Goal: Check status: Check status

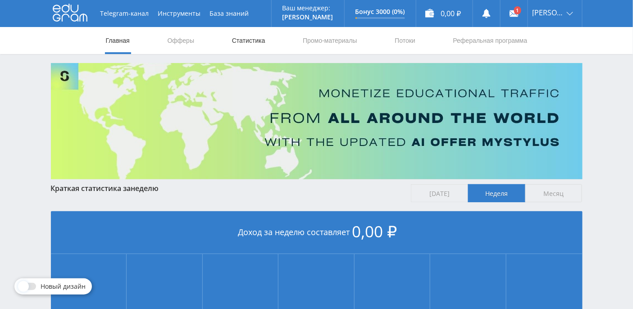
click at [263, 44] on link "Статистика" at bounding box center [248, 40] width 35 height 27
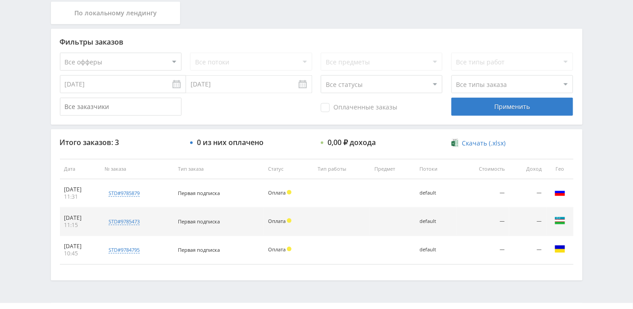
scroll to position [226, 0]
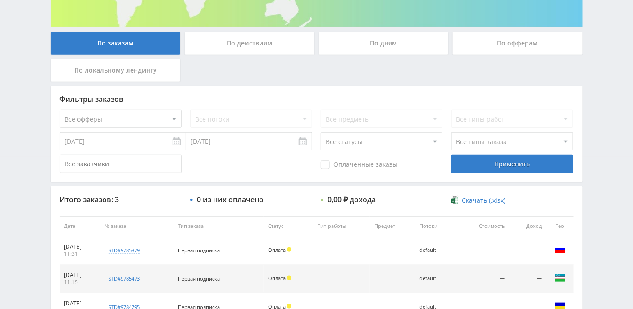
scroll to position [229, 0]
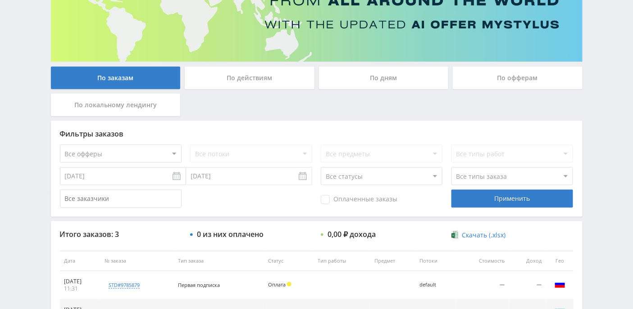
scroll to position [59, 0]
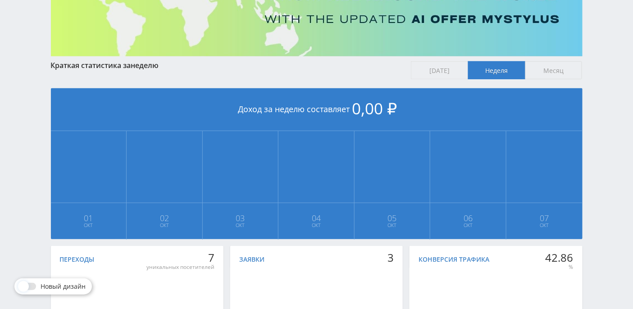
scroll to position [105, 0]
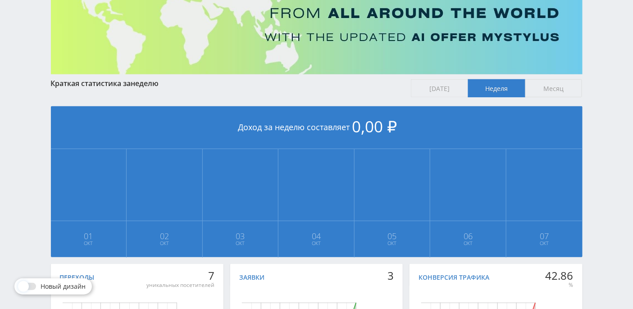
click at [425, 85] on span "[DATE]" at bounding box center [439, 88] width 57 height 18
click at [0, 0] on input "[DATE]" at bounding box center [0, 0] width 0 height 0
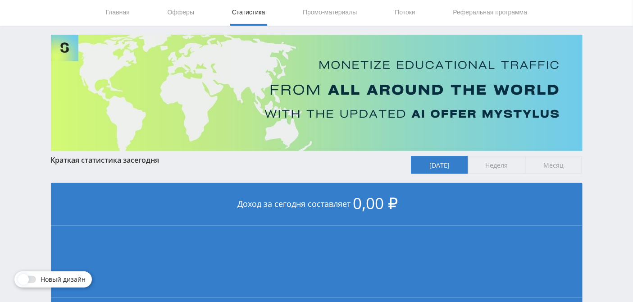
scroll to position [0, 0]
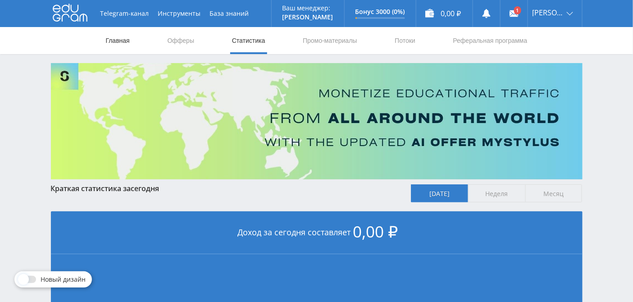
click at [117, 42] on link "Главная" at bounding box center [118, 40] width 26 height 27
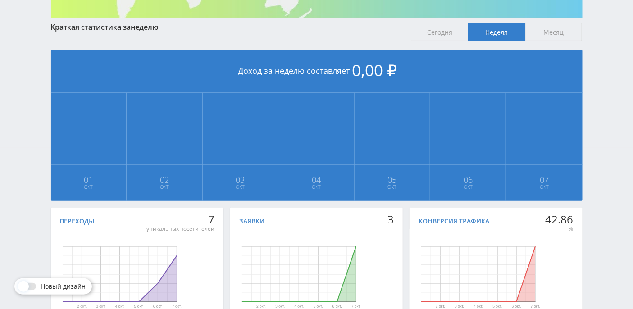
scroll to position [225, 0]
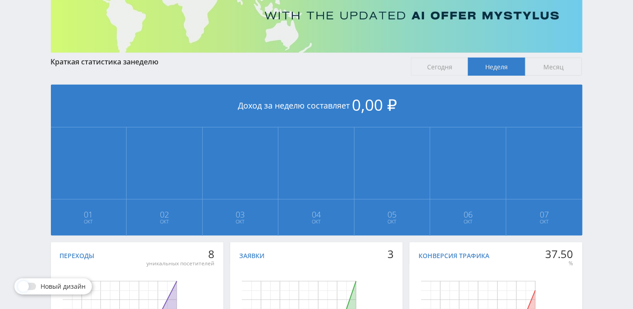
scroll to position [190, 0]
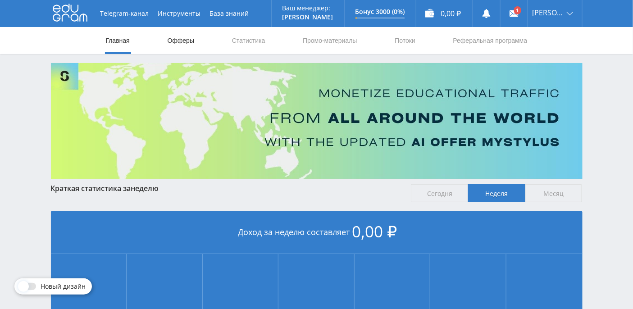
click at [184, 41] on link "Офферы" at bounding box center [181, 40] width 29 height 27
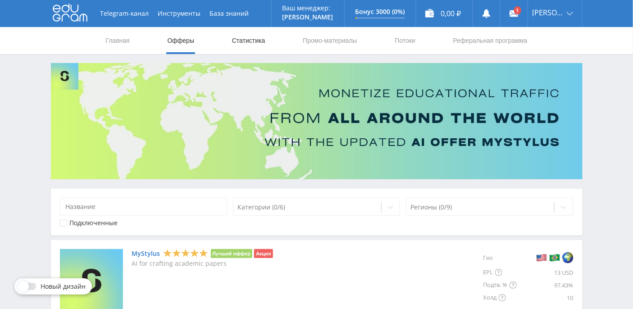
click at [254, 40] on link "Статистика" at bounding box center [248, 40] width 35 height 27
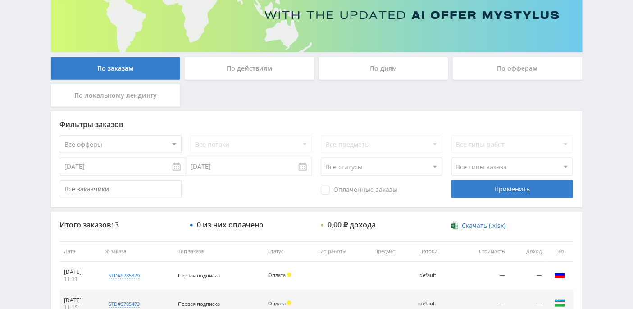
scroll to position [229, 0]
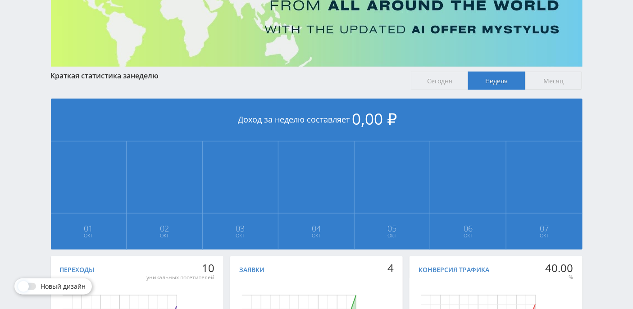
scroll to position [225, 0]
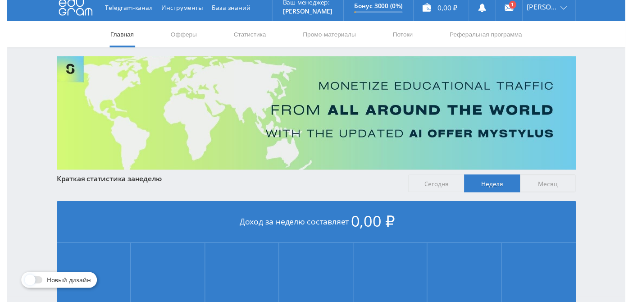
scroll to position [4, 0]
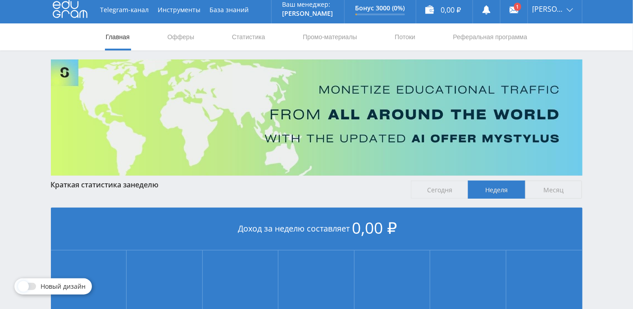
click at [439, 186] on span "Сегодня" at bounding box center [439, 190] width 57 height 18
click at [0, 0] on input "Сегодня" at bounding box center [0, 0] width 0 height 0
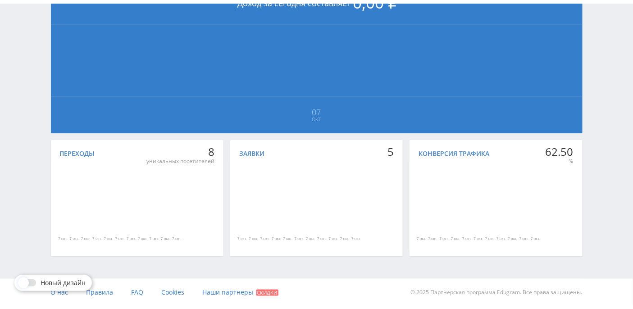
scroll to position [0, 0]
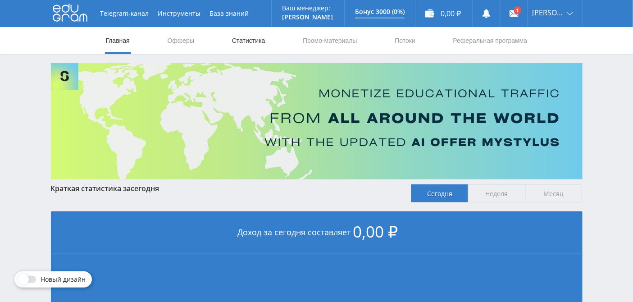
click at [254, 44] on link "Статистика" at bounding box center [248, 40] width 35 height 27
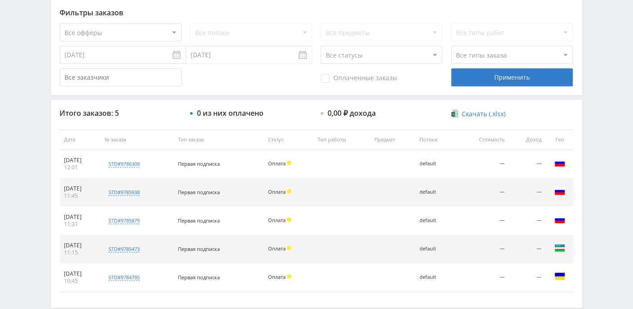
scroll to position [285, 0]
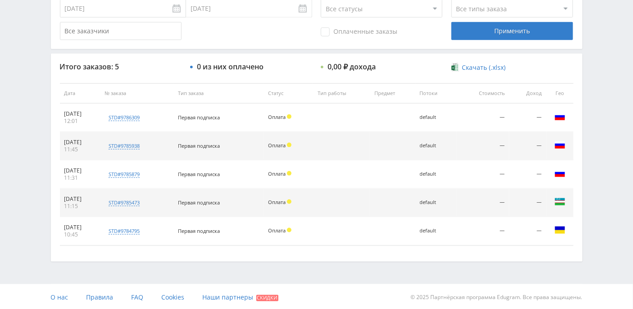
click at [292, 117] on span at bounding box center [289, 116] width 5 height 5
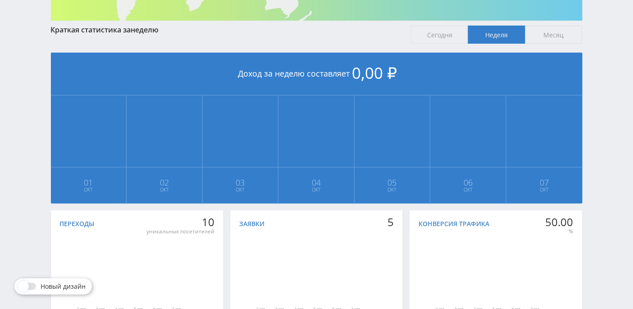
scroll to position [225, 0]
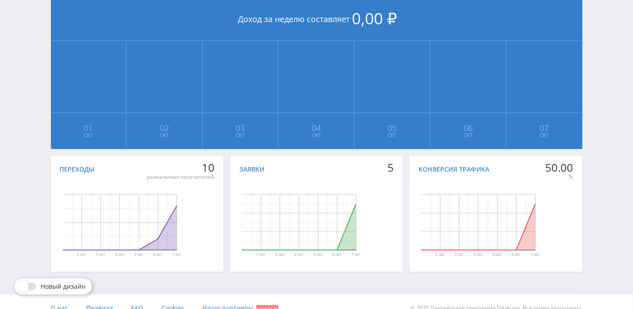
scroll to position [225, 0]
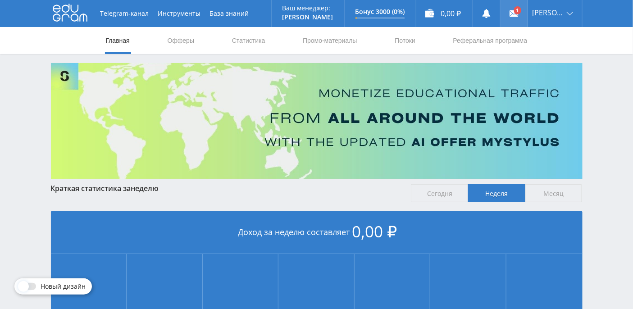
click at [519, 12] on icon at bounding box center [514, 13] width 9 height 9
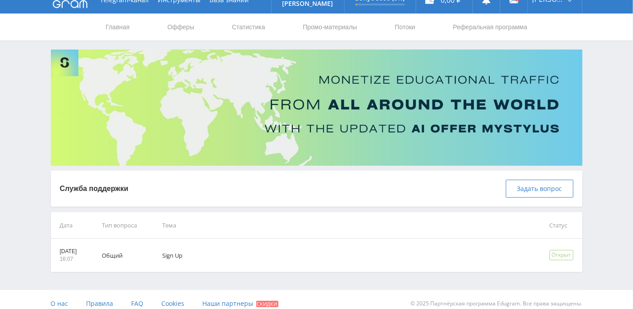
scroll to position [21, 0]
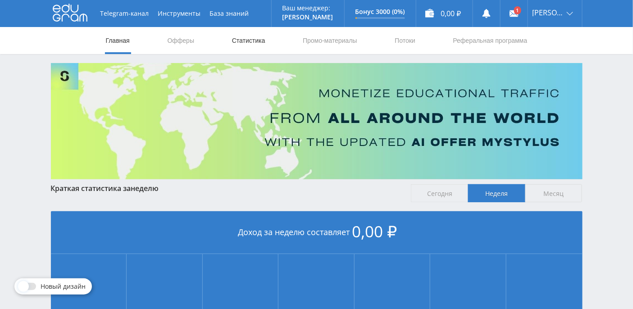
click at [236, 40] on link "Статистика" at bounding box center [248, 40] width 35 height 27
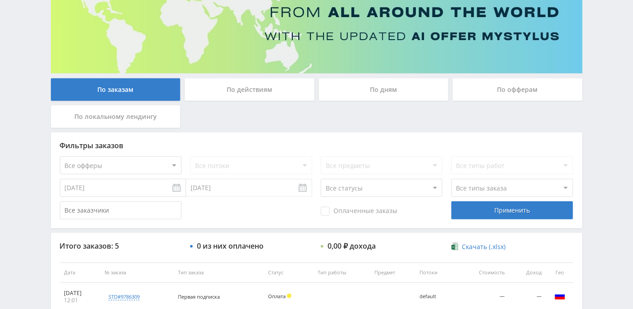
scroll to position [285, 0]
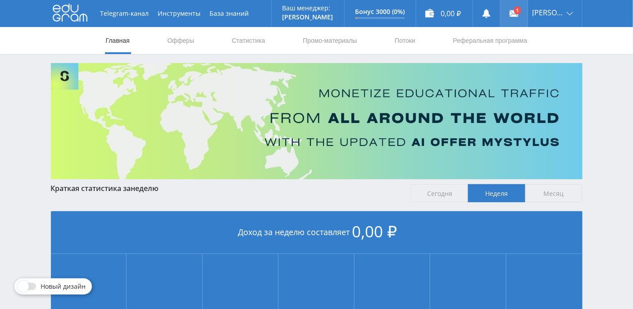
click at [528, 12] on link at bounding box center [514, 13] width 27 height 27
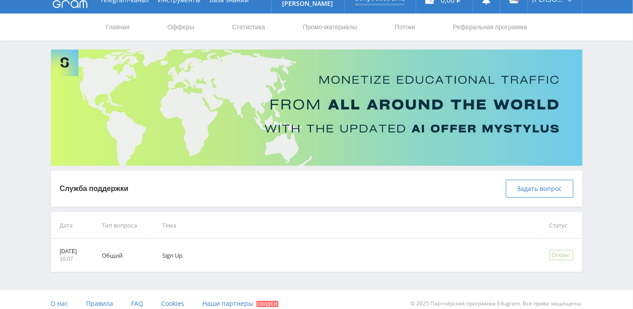
scroll to position [21, 0]
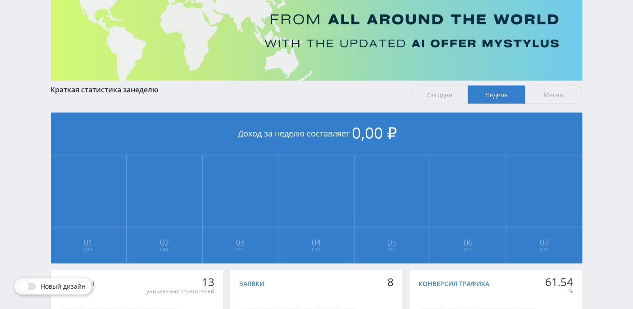
scroll to position [225, 0]
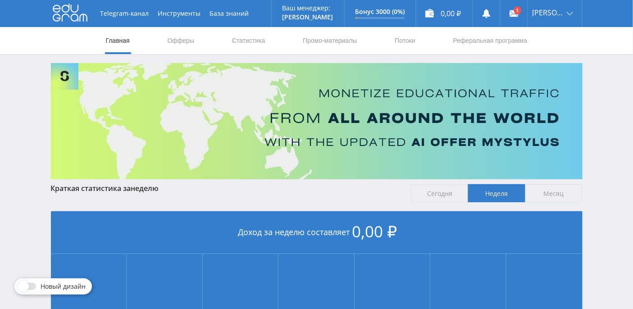
scroll to position [225, 0]
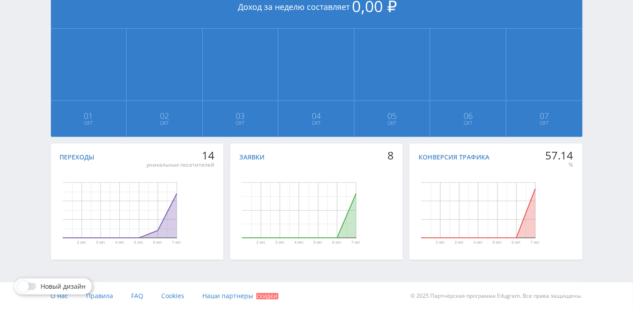
scroll to position [165, 0]
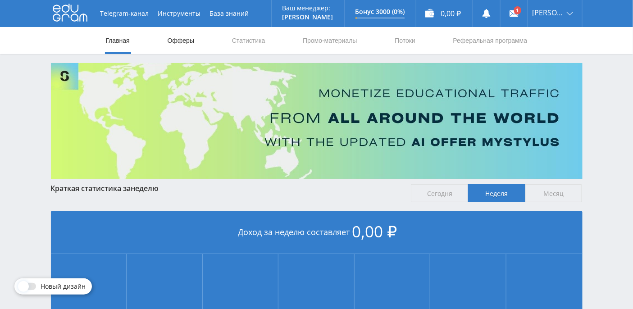
click at [183, 40] on link "Офферы" at bounding box center [181, 40] width 29 height 27
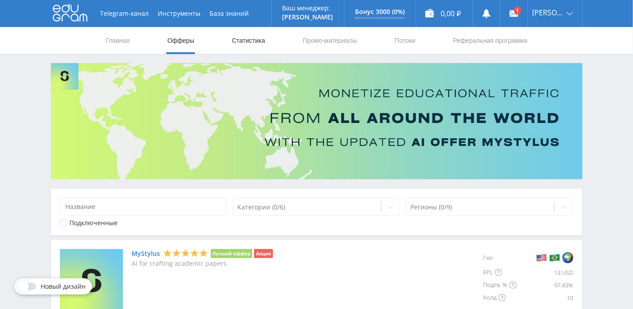
click at [246, 41] on link "Статистика" at bounding box center [248, 40] width 35 height 27
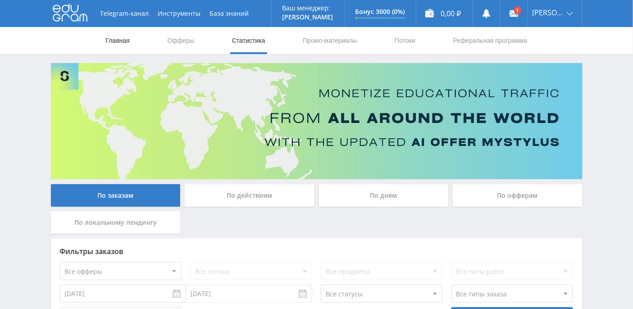
click at [121, 41] on link "Главная" at bounding box center [118, 40] width 26 height 27
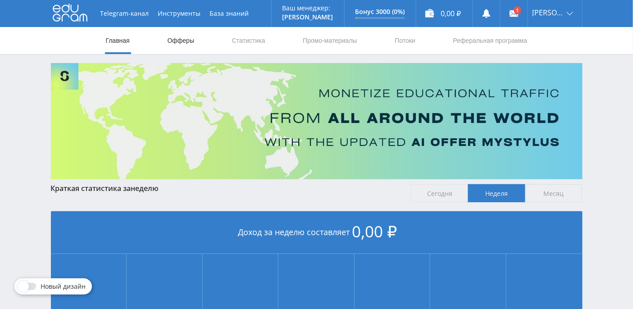
click at [191, 42] on link "Офферы" at bounding box center [181, 40] width 29 height 27
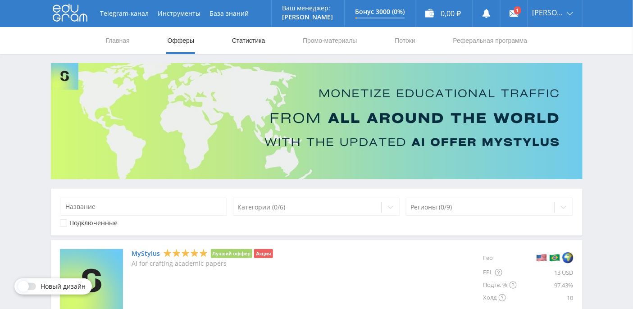
click at [240, 43] on link "Статистика" at bounding box center [248, 40] width 35 height 27
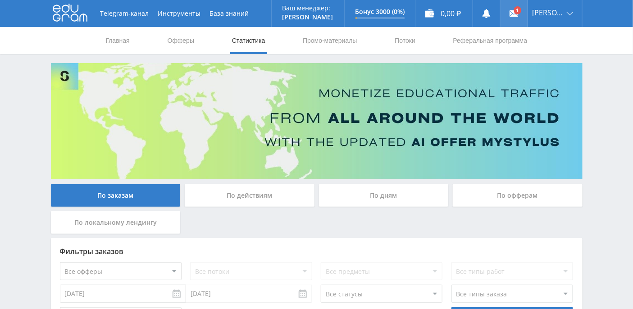
click at [519, 16] on use at bounding box center [514, 13] width 9 height 6
